Goal: Information Seeking & Learning: Find specific fact

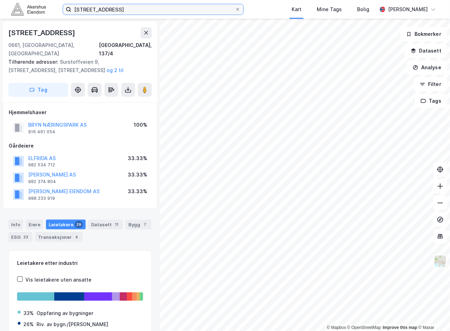
scroll to position [161, 0]
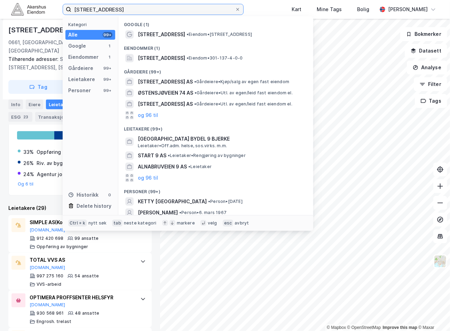
drag, startPoint x: 168, startPoint y: 13, endPoint x: -57, endPoint y: 19, distance: 225.4
click at [0, 19] on html "[STREET_ADDRESS] Kategori Alle 99+ Google 1 Eiendommer 1 Gårdeiere 99+ Leietake…" at bounding box center [225, 165] width 450 height 331
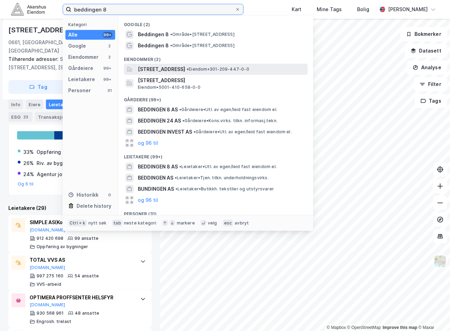
type input "beddingen 8"
click at [185, 72] on span "[STREET_ADDRESS]" at bounding box center [161, 69] width 47 height 8
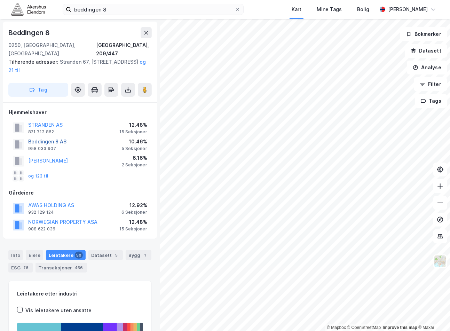
click at [0, 0] on button "Beddingen 8 AS" at bounding box center [0, 0] width 0 height 0
